Goal: Find specific page/section: Find specific page/section

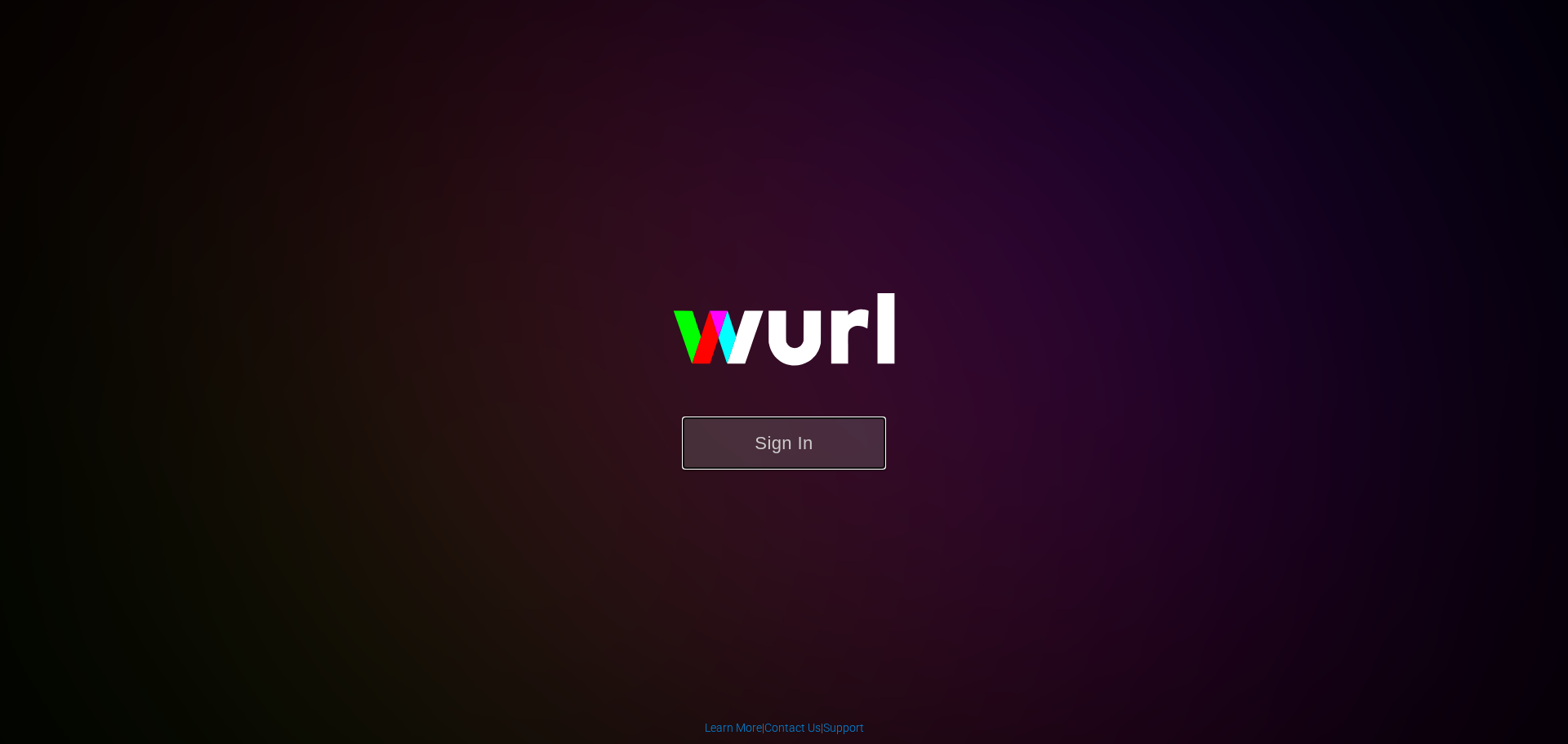
click at [722, 458] on button "Sign In" at bounding box center [784, 442] width 204 height 53
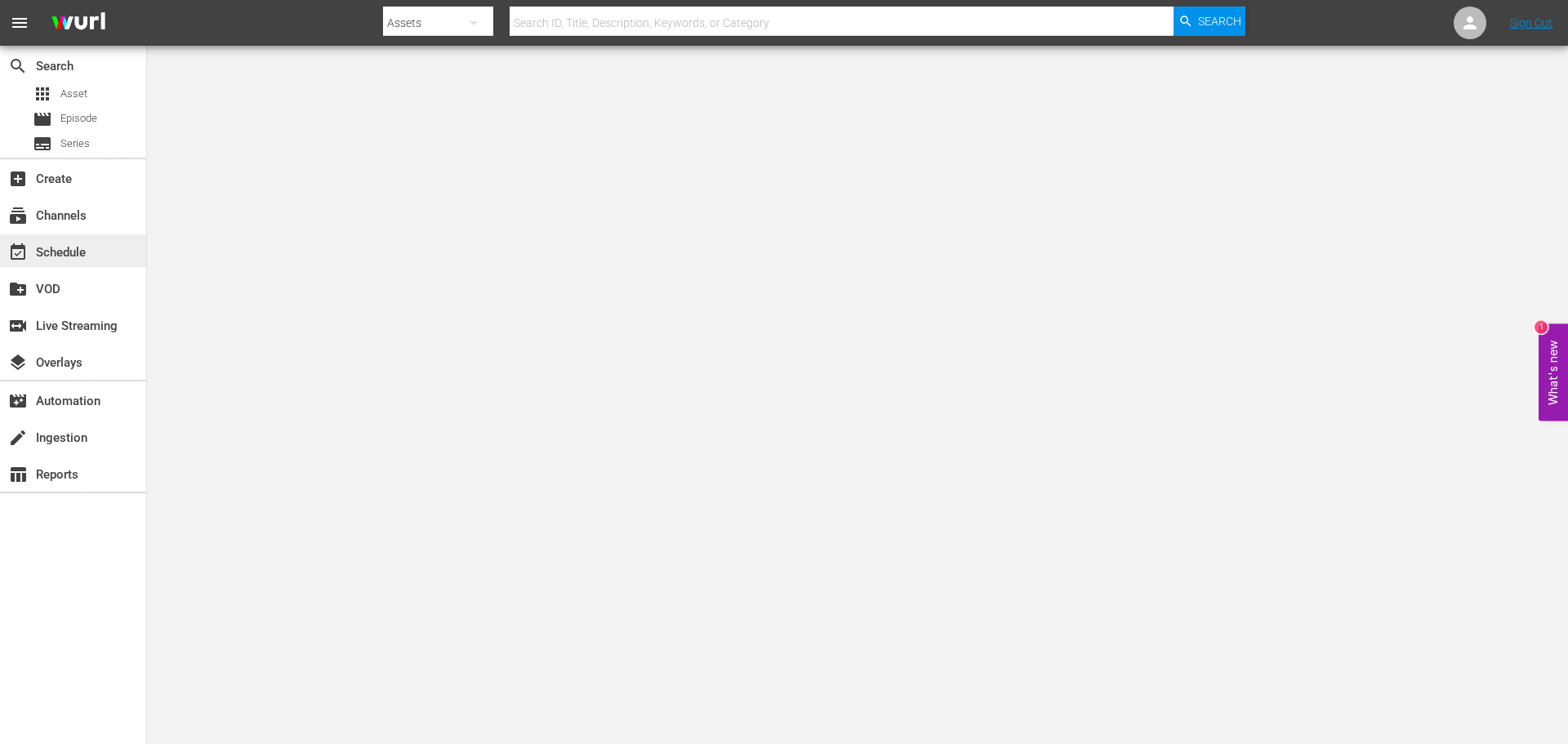
click at [92, 248] on div "event_available Schedule" at bounding box center [72, 251] width 146 height 33
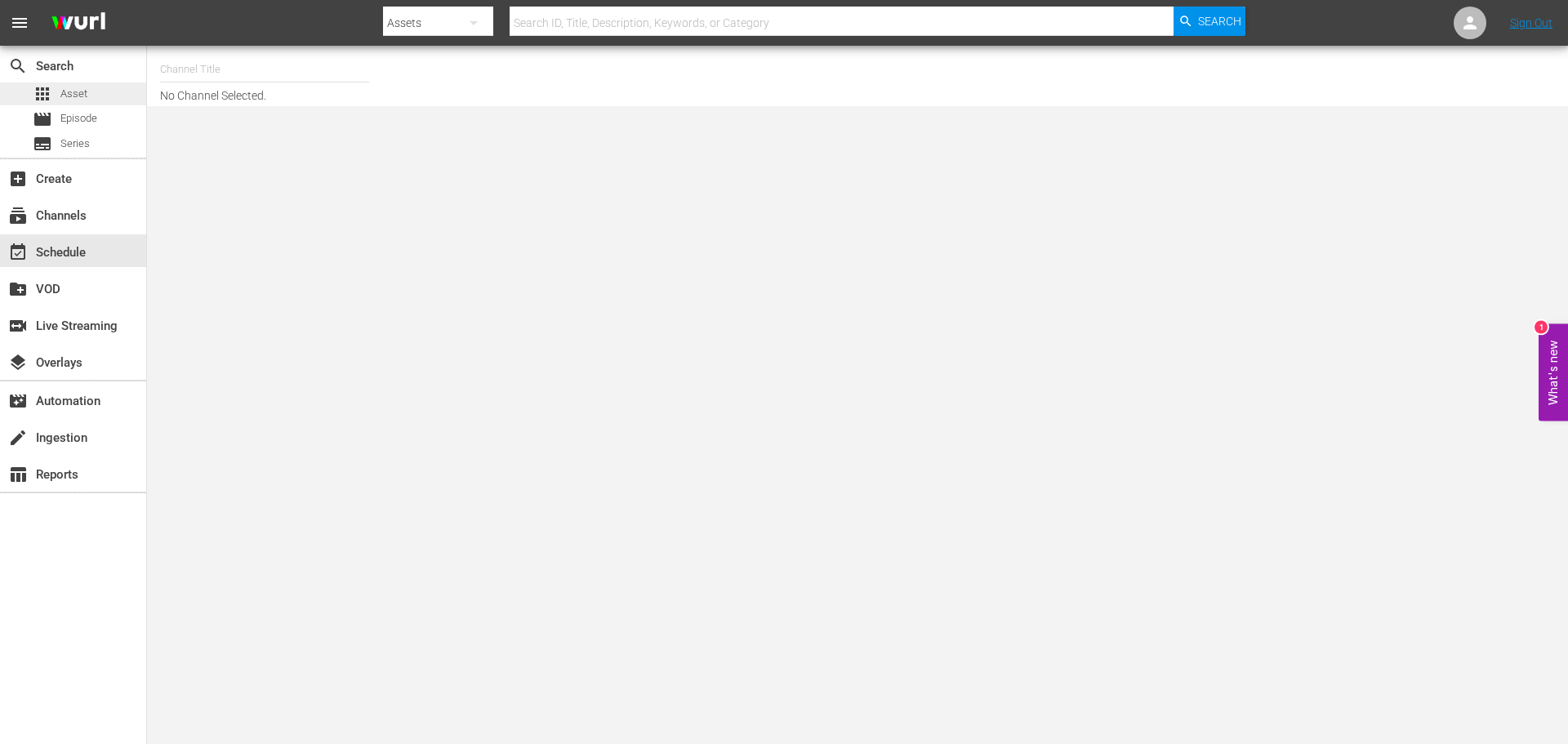
click at [89, 89] on div "apps Asset" at bounding box center [72, 94] width 146 height 23
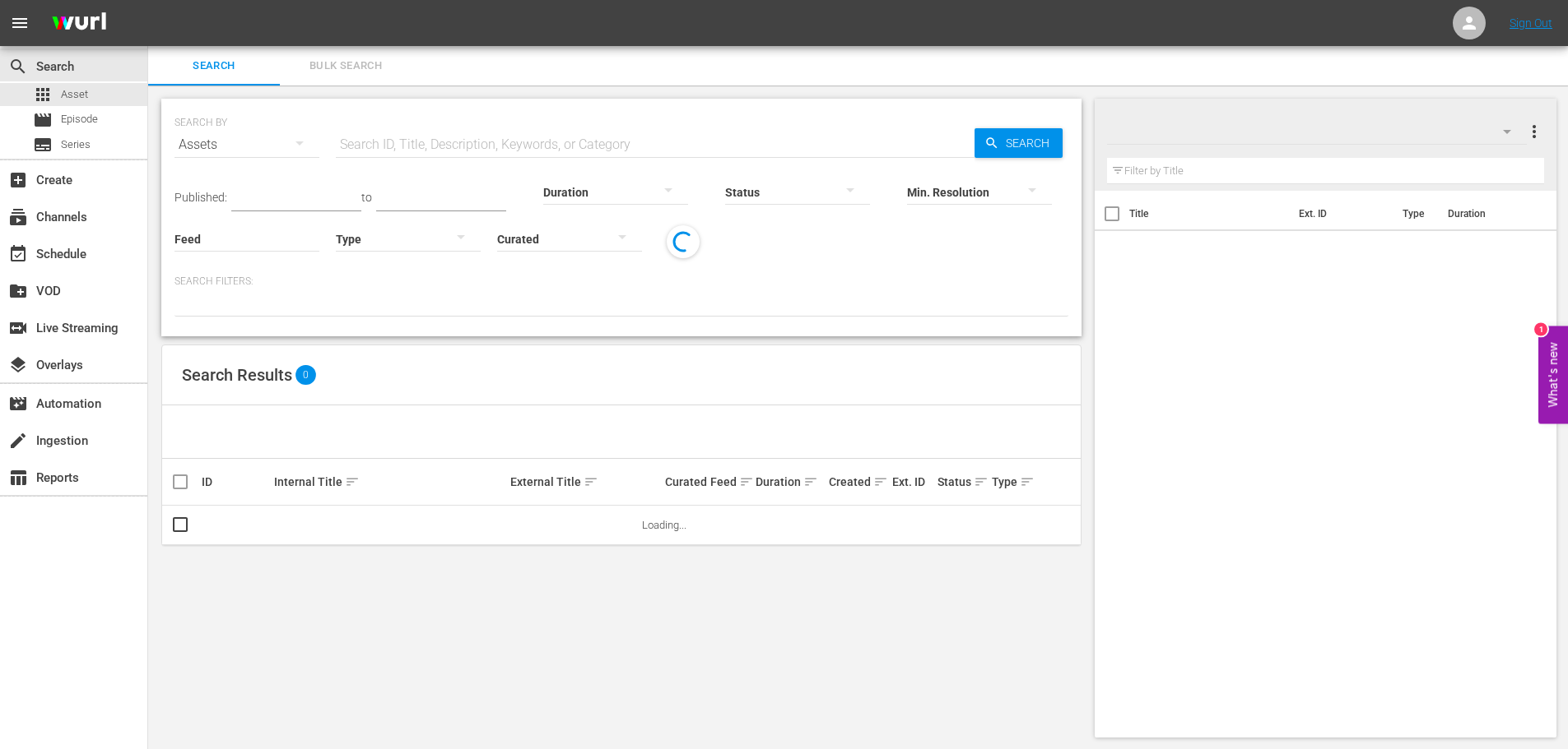
click at [445, 136] on input "text" at bounding box center [655, 145] width 638 height 40
type input "dragged"
drag, startPoint x: 445, startPoint y: 137, endPoint x: 249, endPoint y: 117, distance: 197.0
click at [252, 118] on div "SEARCH BY Search By Assets Search ID, Title, Description, Keywords, or Category…" at bounding box center [620, 135] width 894 height 59
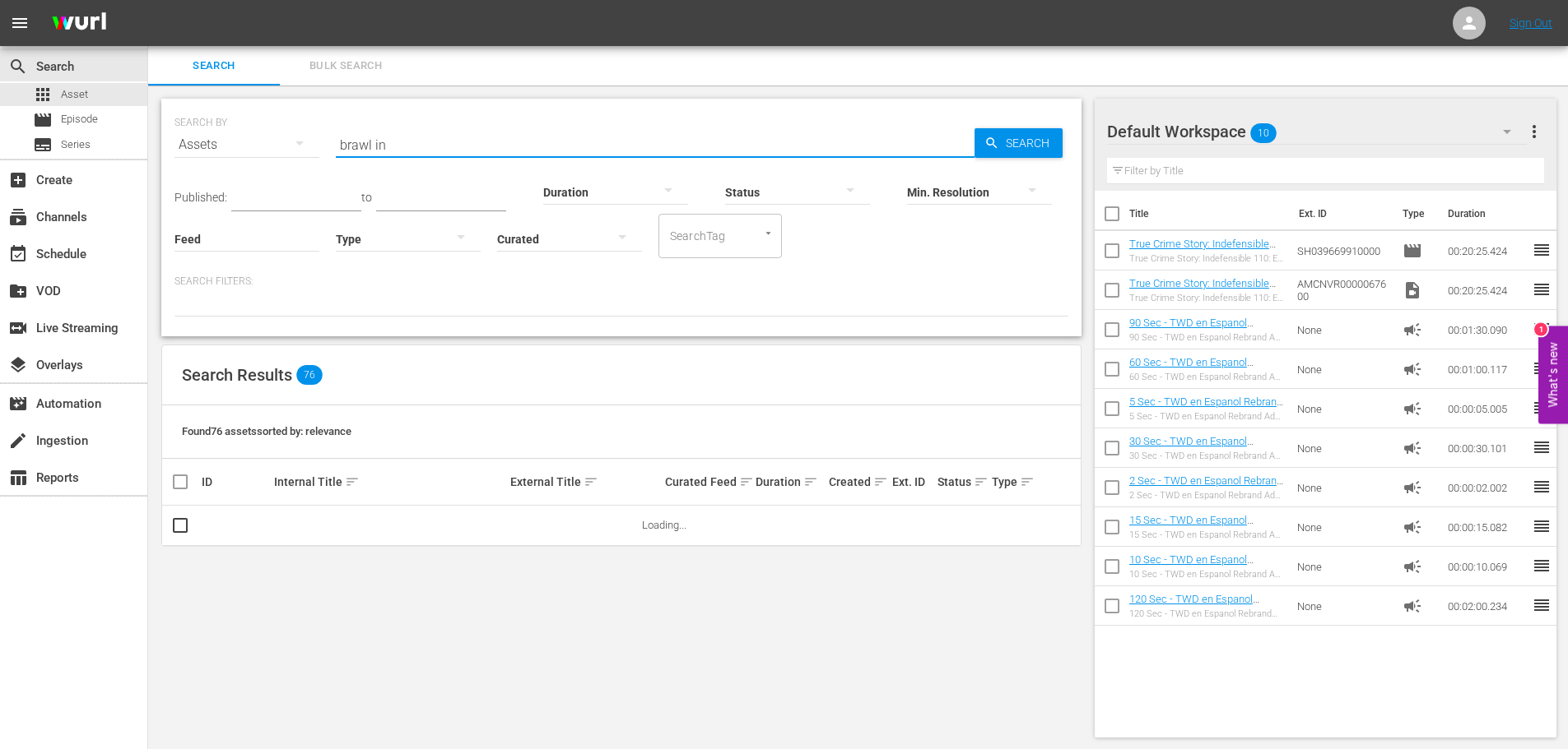
click at [491, 146] on input "brawl in" at bounding box center [655, 145] width 638 height 40
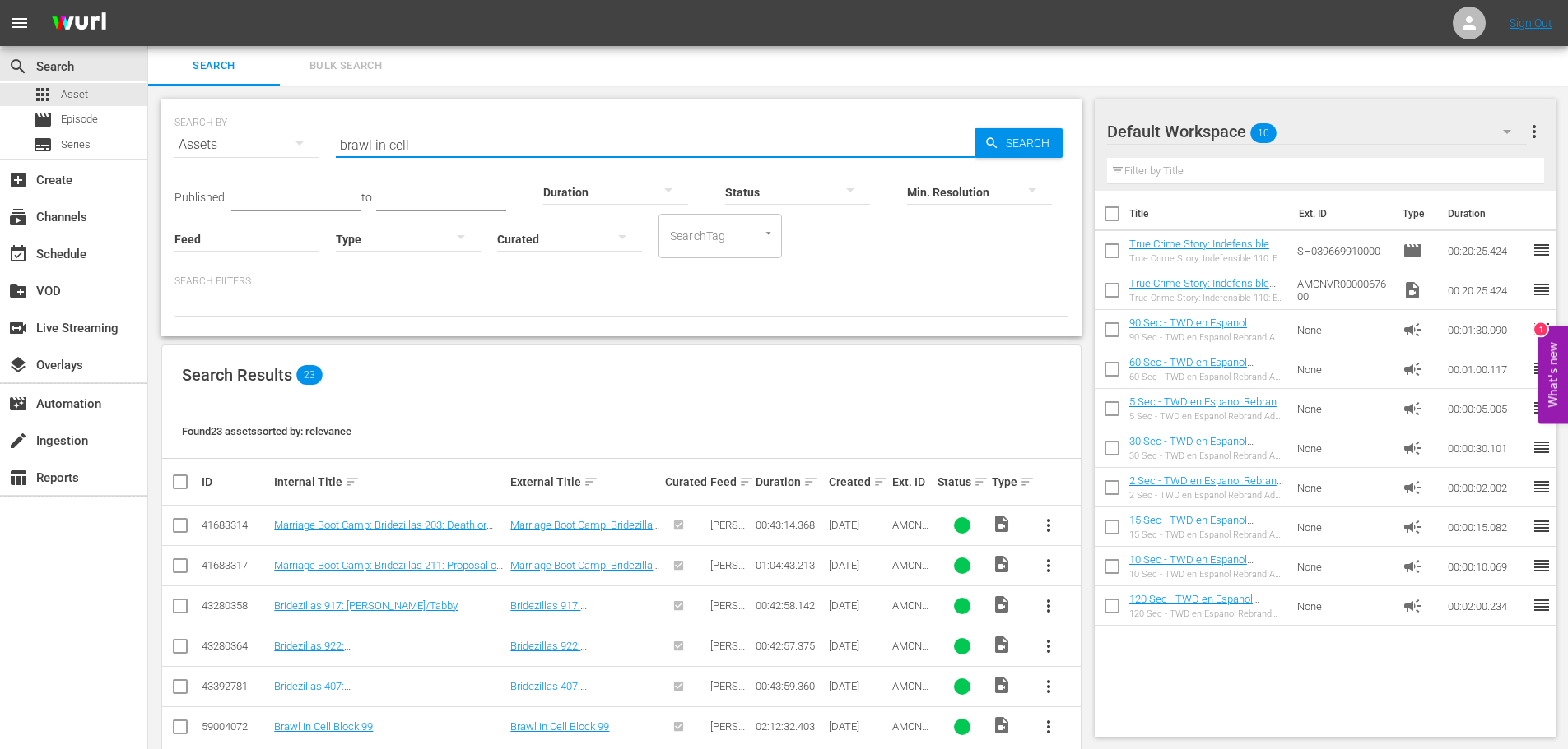
type input "brawl in cell"
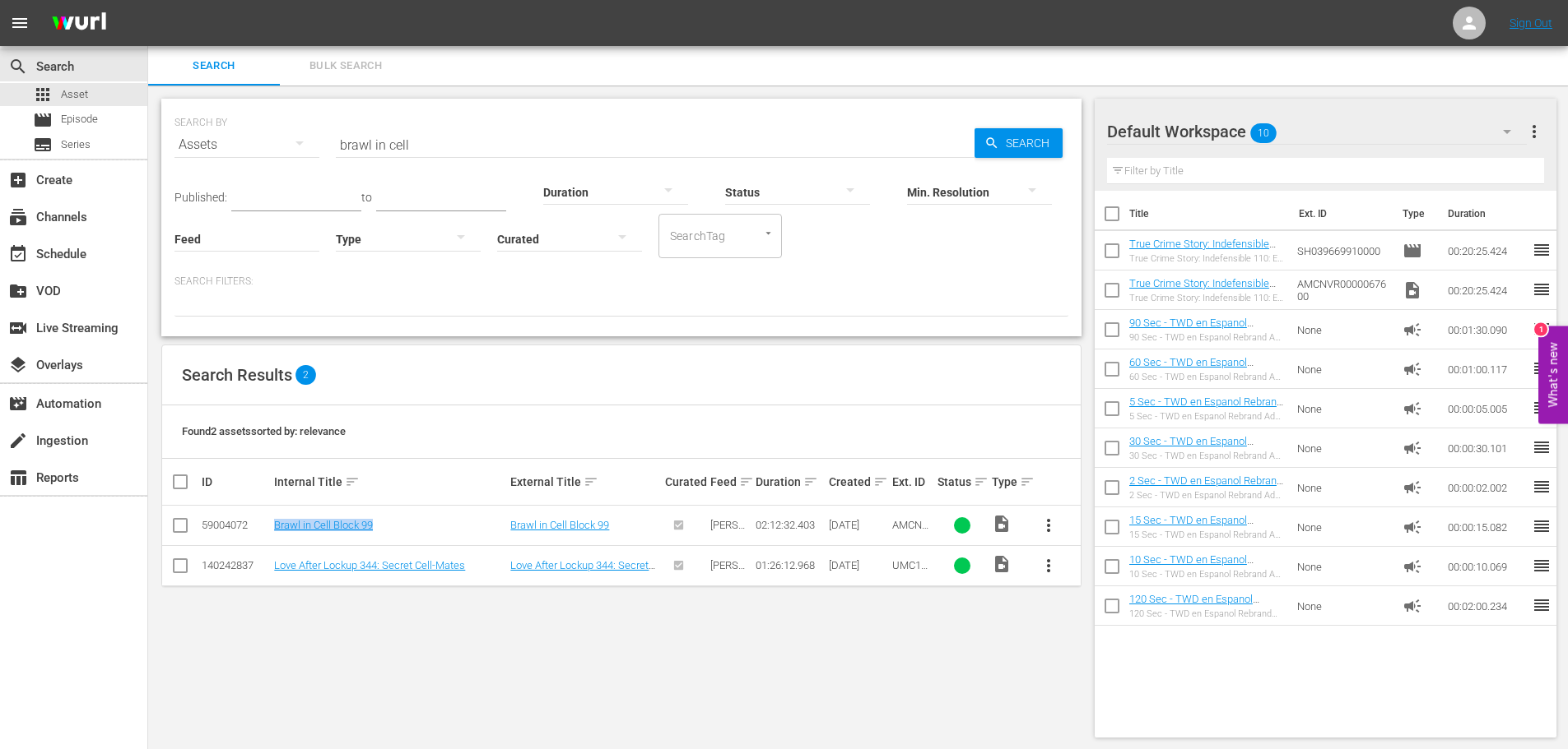
drag, startPoint x: 380, startPoint y: 517, endPoint x: 261, endPoint y: 537, distance: 120.7
click at [261, 537] on tr "59004072 Brawl in Cell Block 99 Brawl in Cell Block 99 [PERSON_NAME] Feed 02:12…" at bounding box center [621, 525] width 918 height 41
copy tr "Brawl in Cell Block 99"
click at [69, 123] on span "Episode" at bounding box center [79, 119] width 37 height 16
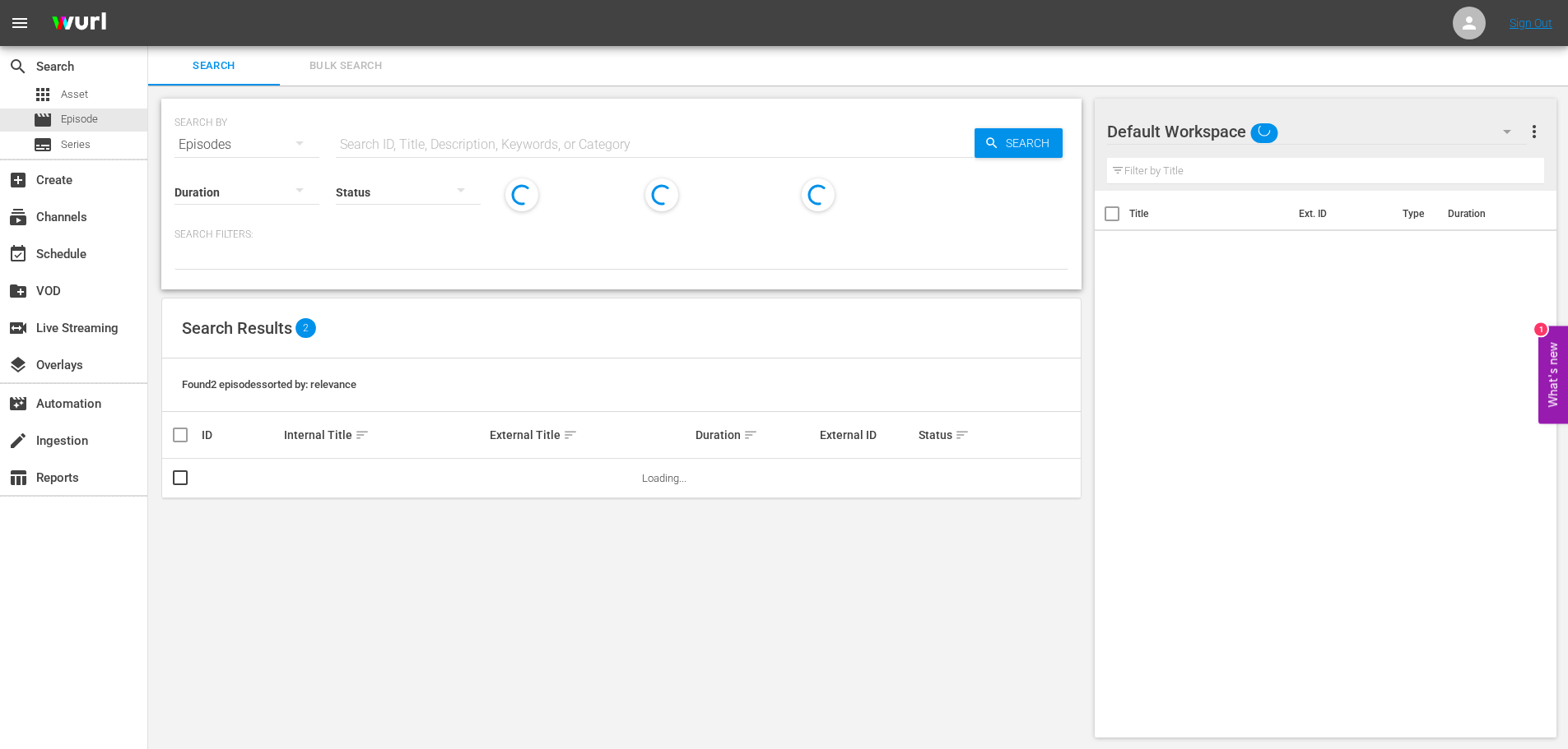
click at [461, 136] on input "text" at bounding box center [655, 145] width 638 height 40
paste input "Brawl in Cell Block 99"
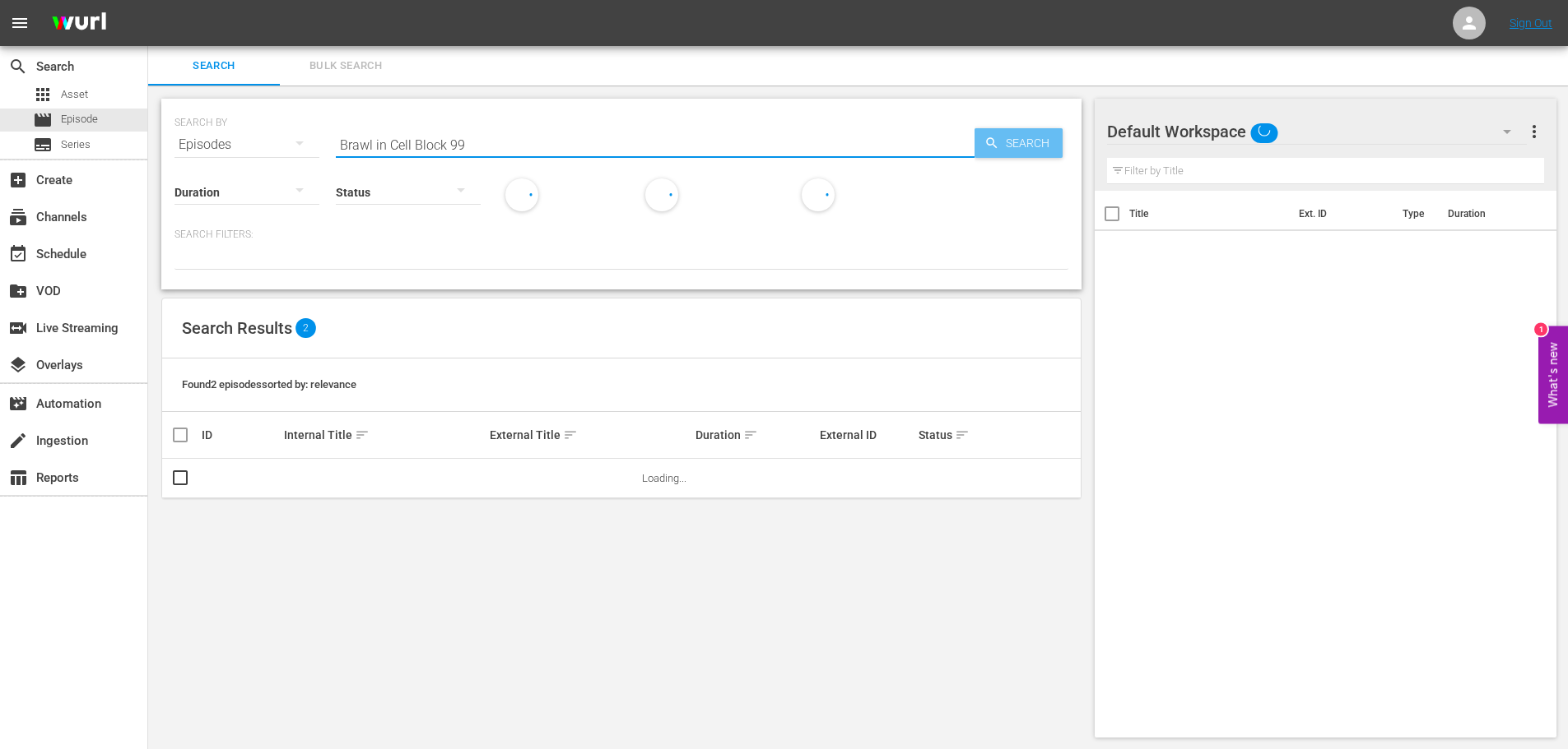
type input "Brawl in Cell Block 99"
click at [979, 154] on div "Search" at bounding box center [1019, 142] width 88 height 30
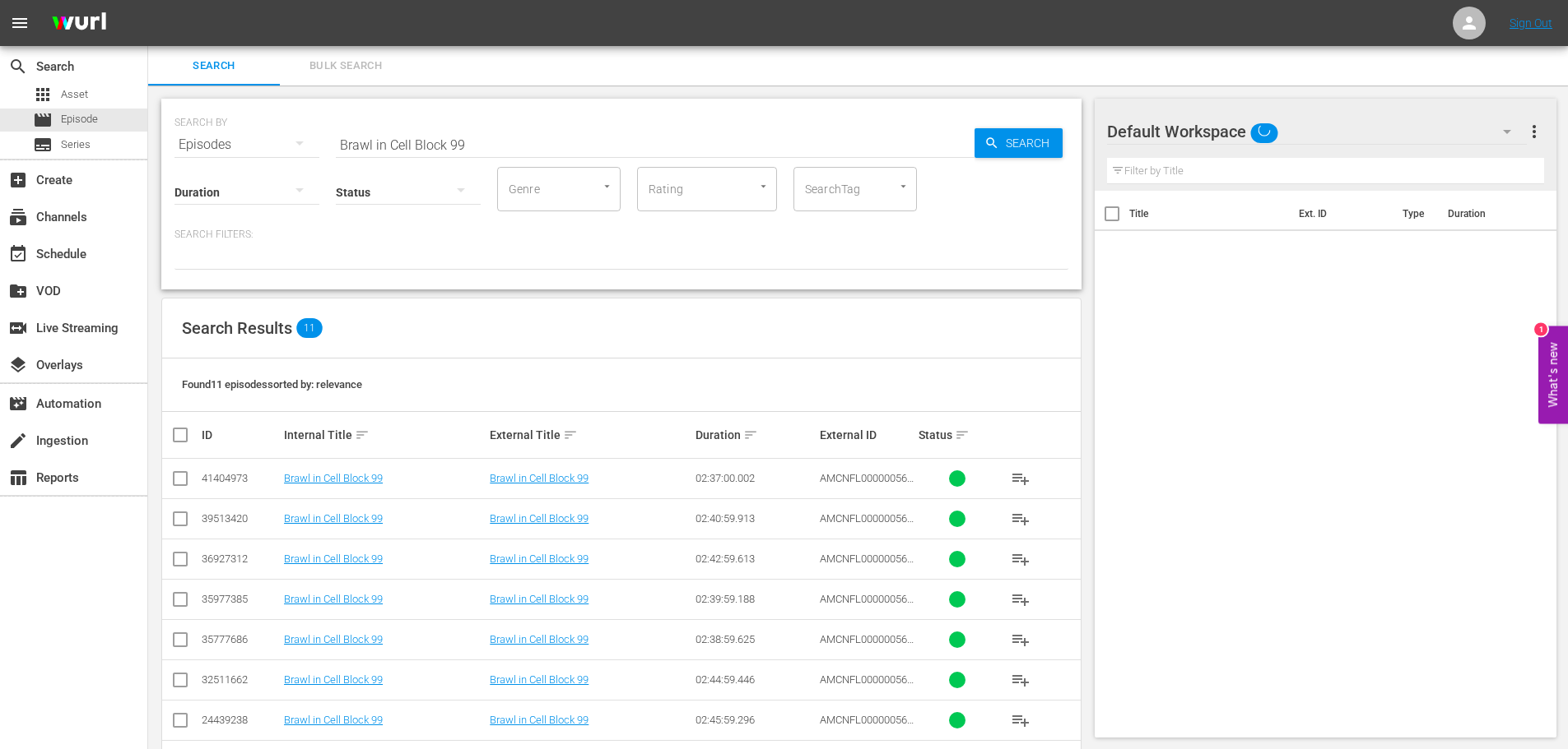
scroll to position [184, 0]
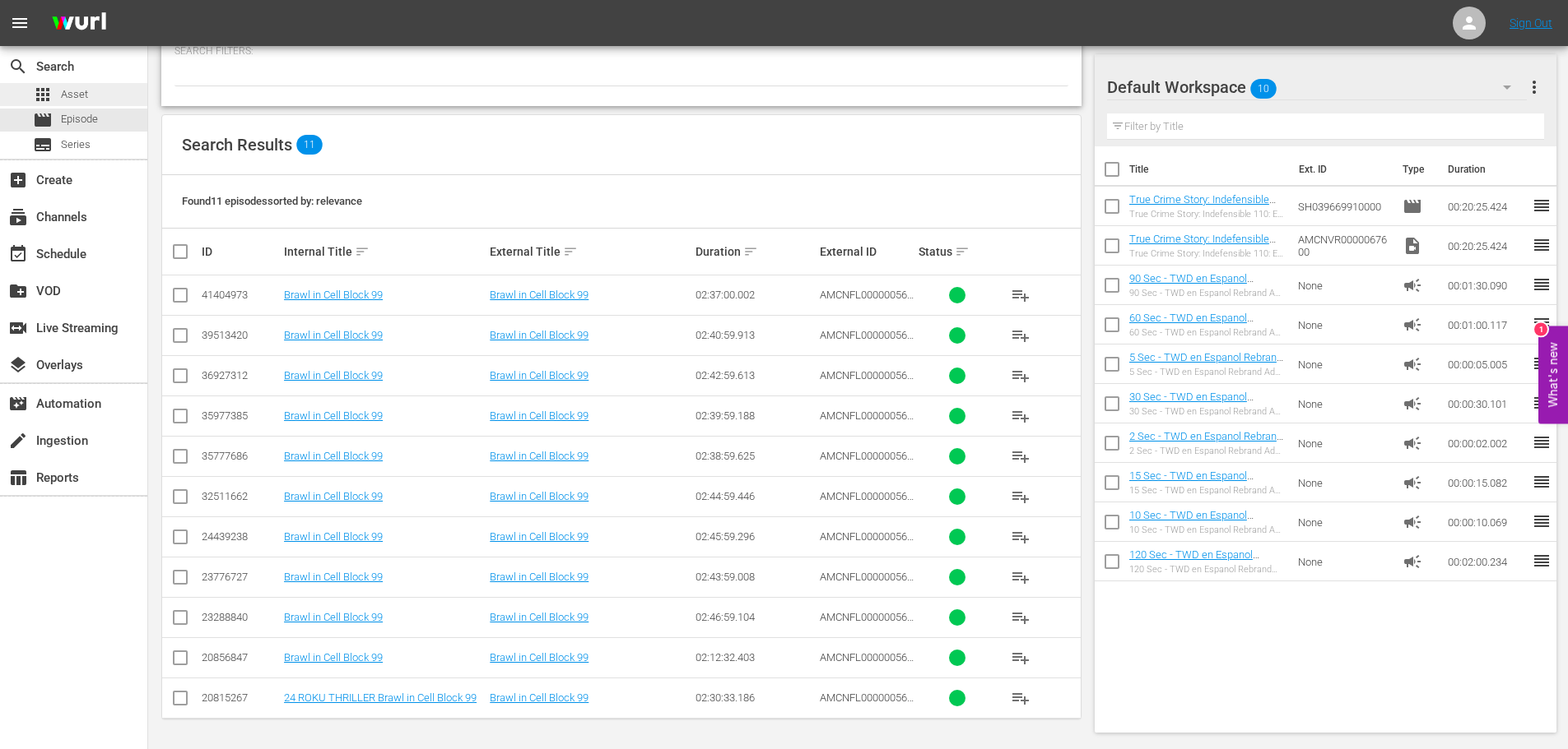
click at [59, 100] on div "apps Asset" at bounding box center [60, 95] width 55 height 23
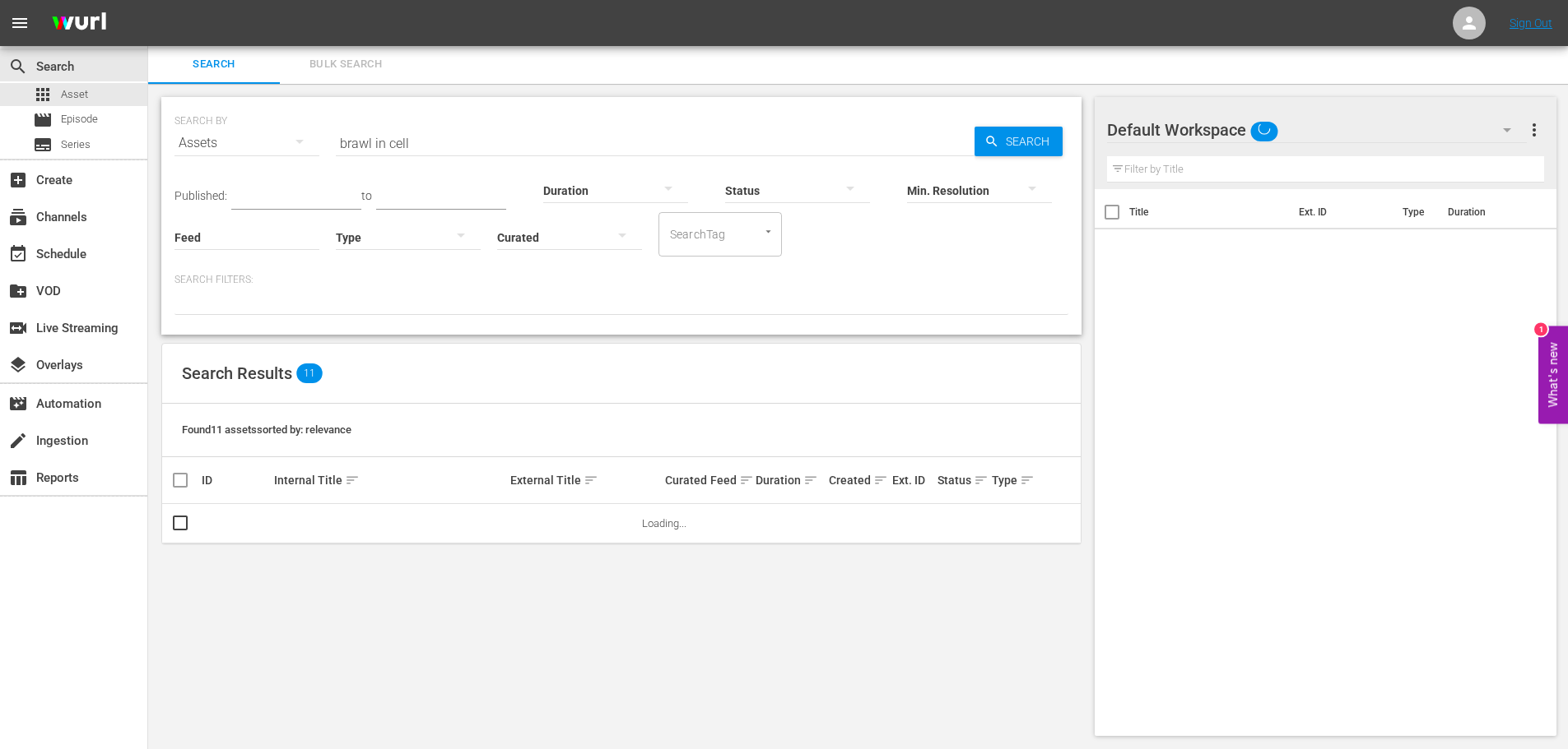
scroll to position [2, 0]
